Goal: Transaction & Acquisition: Download file/media

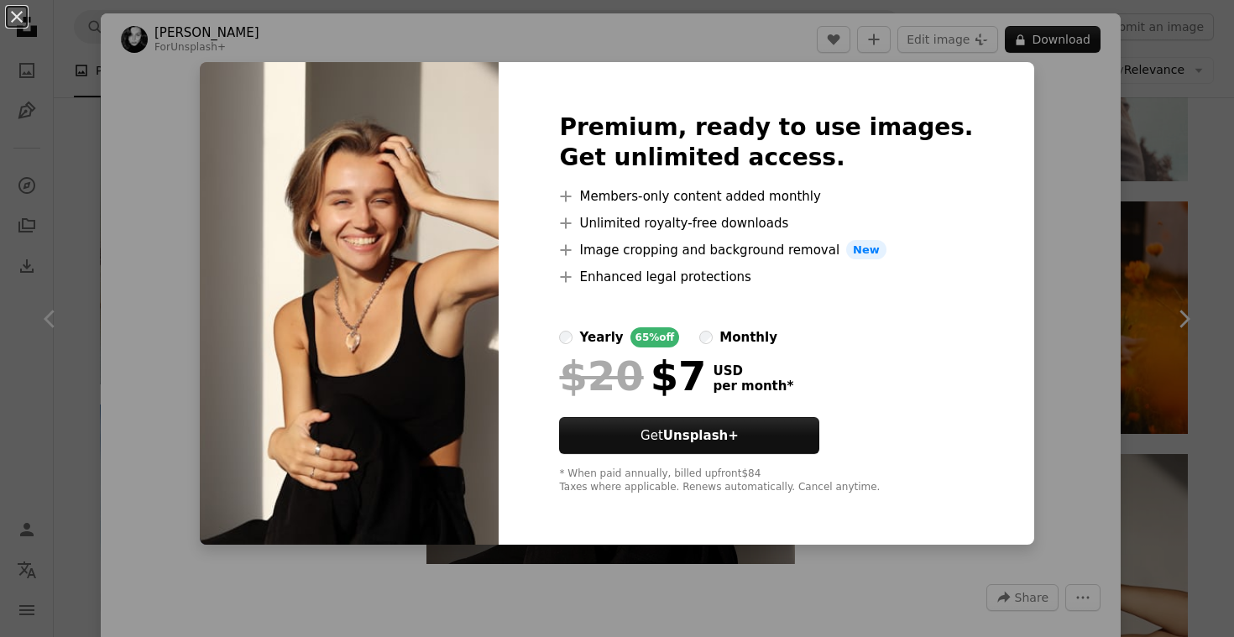
click at [1156, 175] on div "An X shape Premium, ready to use images. Get unlimited access. A plus sign Memb…" at bounding box center [617, 318] width 1234 height 637
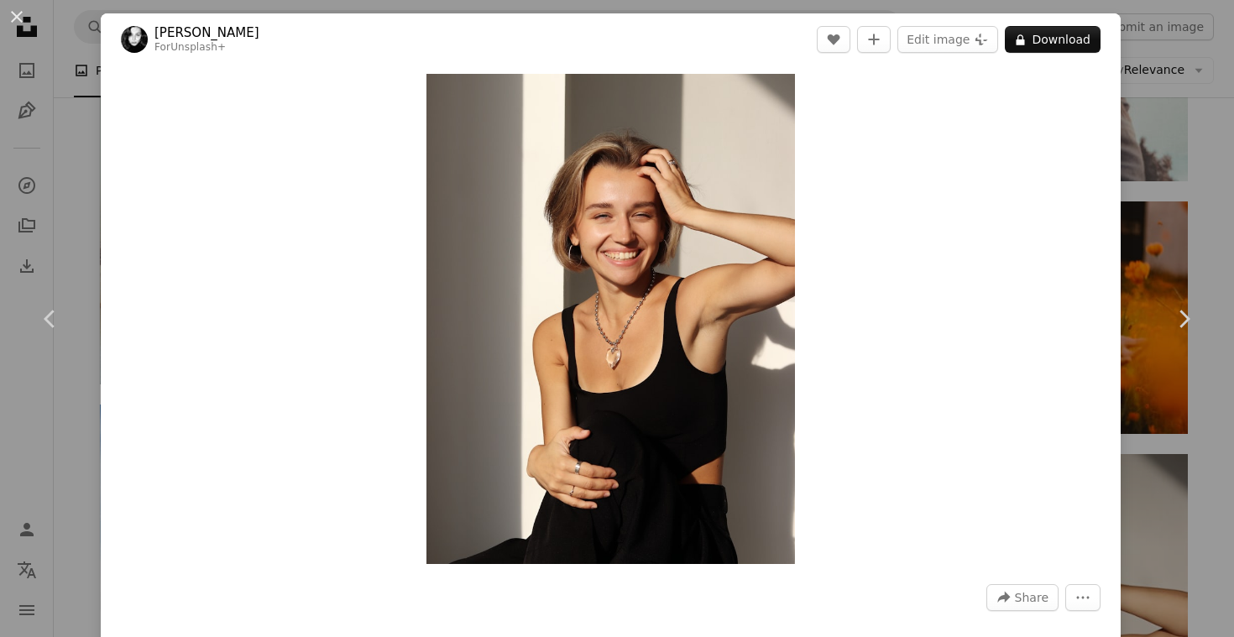
click at [1219, 228] on div "An X shape Chevron left Chevron right [PERSON_NAME] For Unsplash+ A heart A plu…" at bounding box center [617, 318] width 1234 height 637
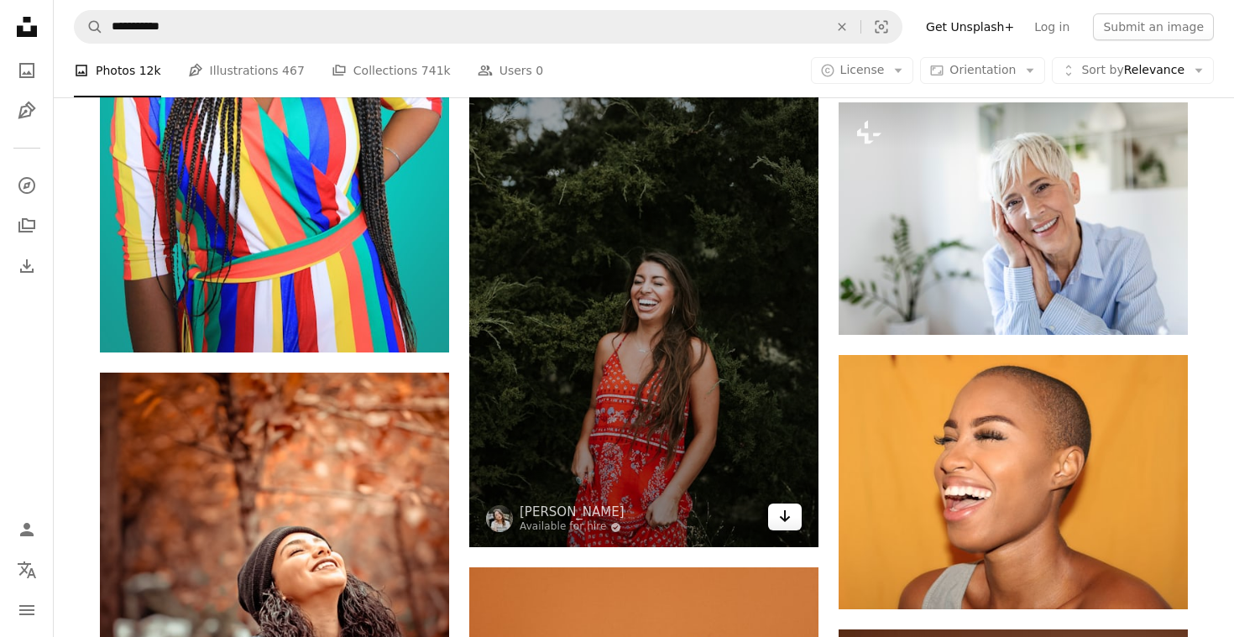
scroll to position [4653, 0]
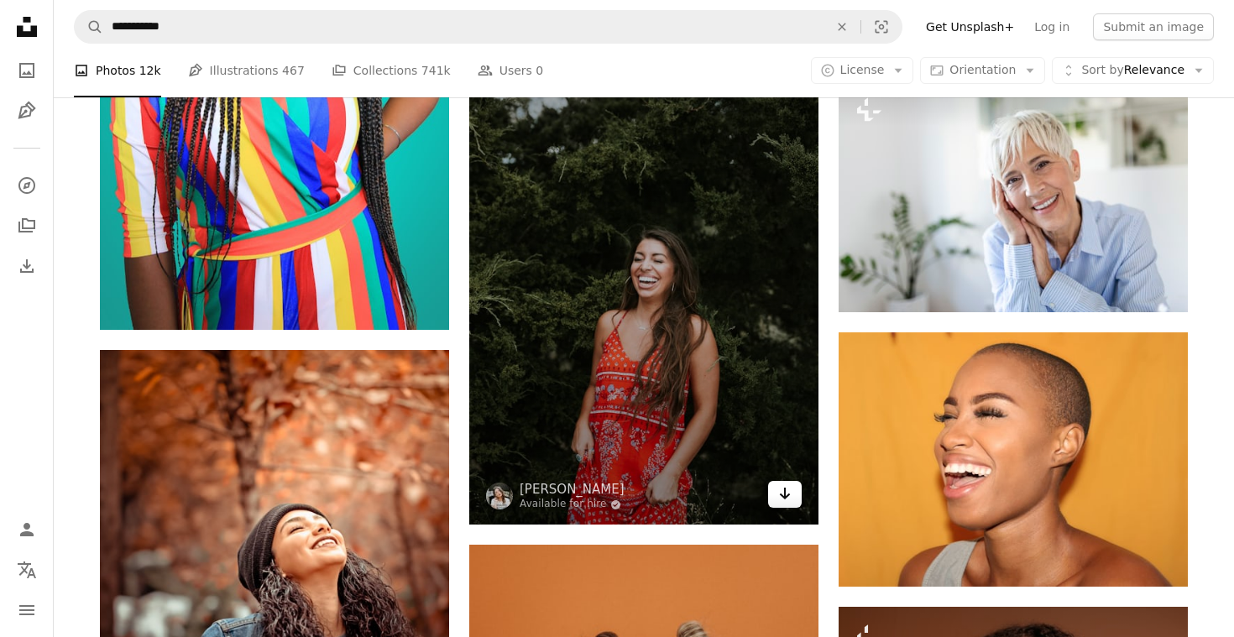
click at [781, 491] on icon "Arrow pointing down" at bounding box center [784, 494] width 13 height 20
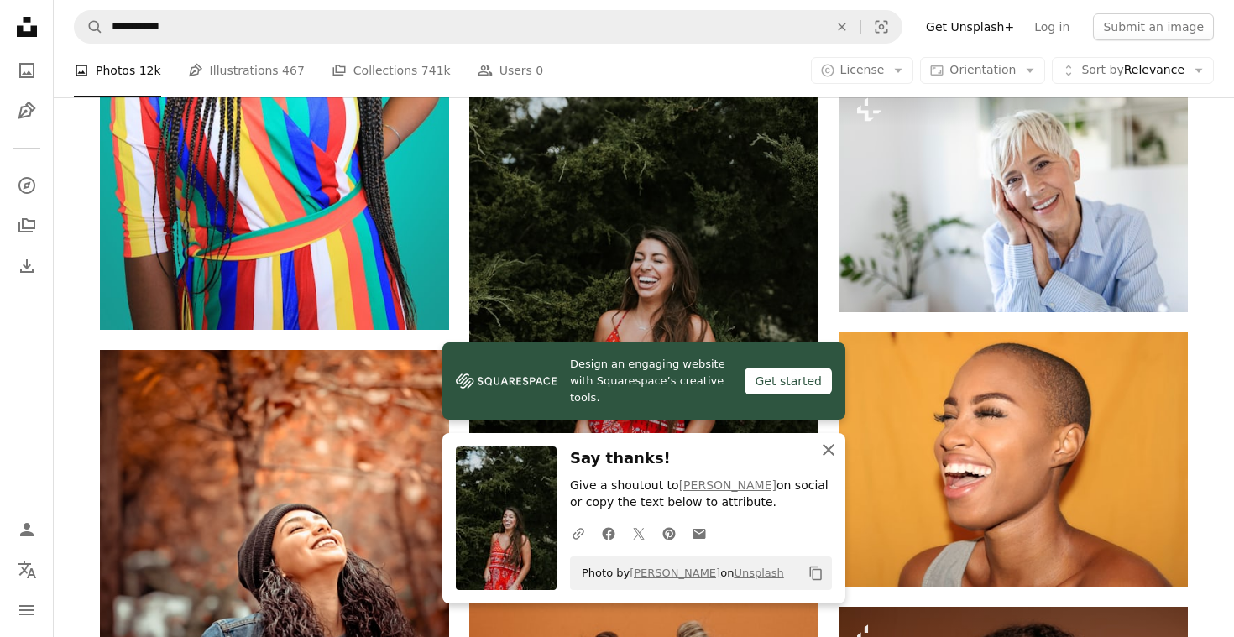
click at [825, 448] on icon "An X shape" at bounding box center [829, 450] width 20 height 20
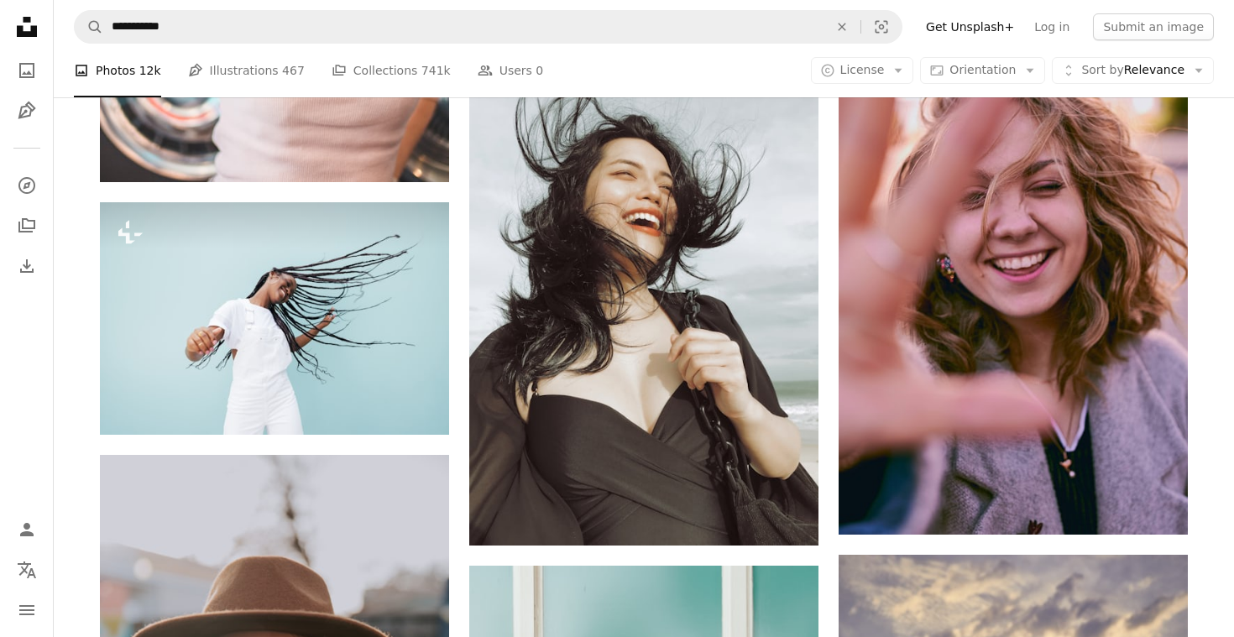
scroll to position [12153, 0]
